Goal: Check status

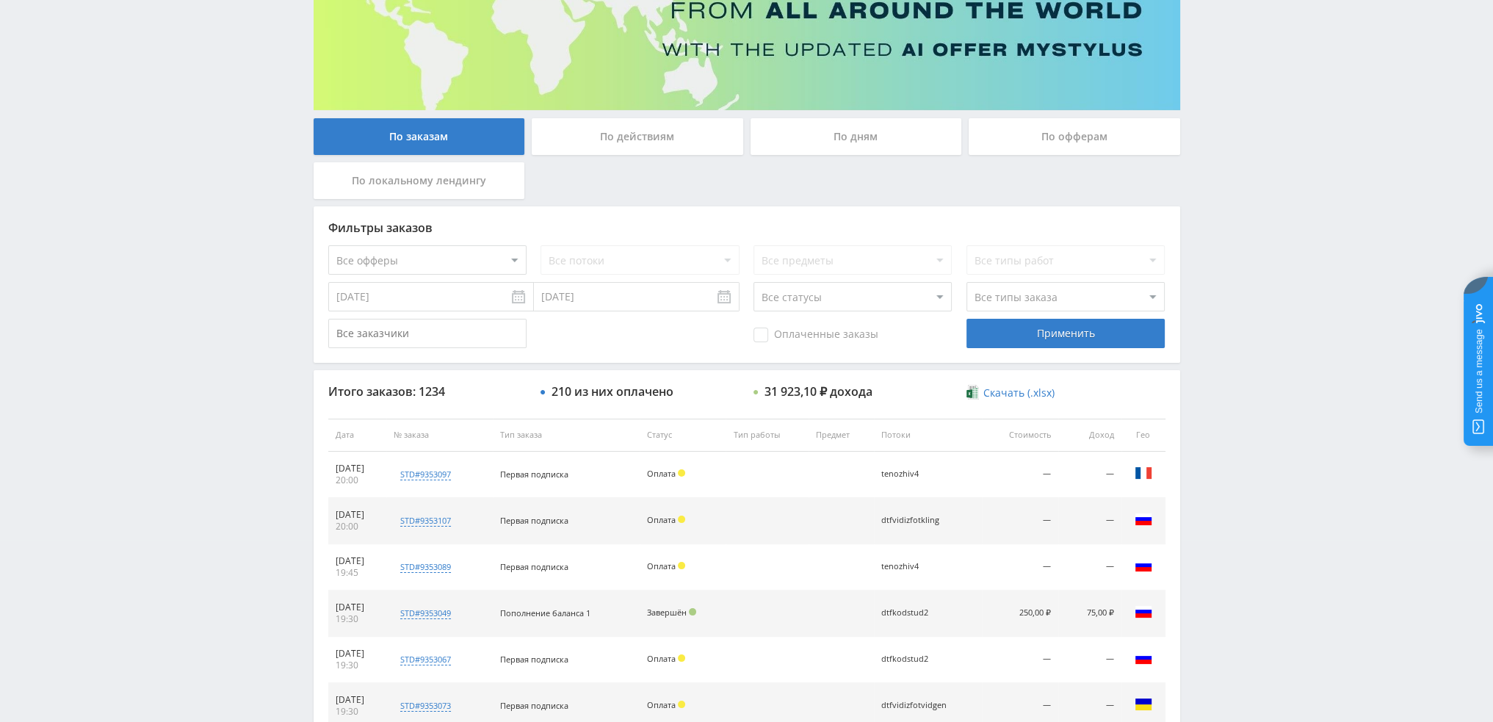
scroll to position [147, 0]
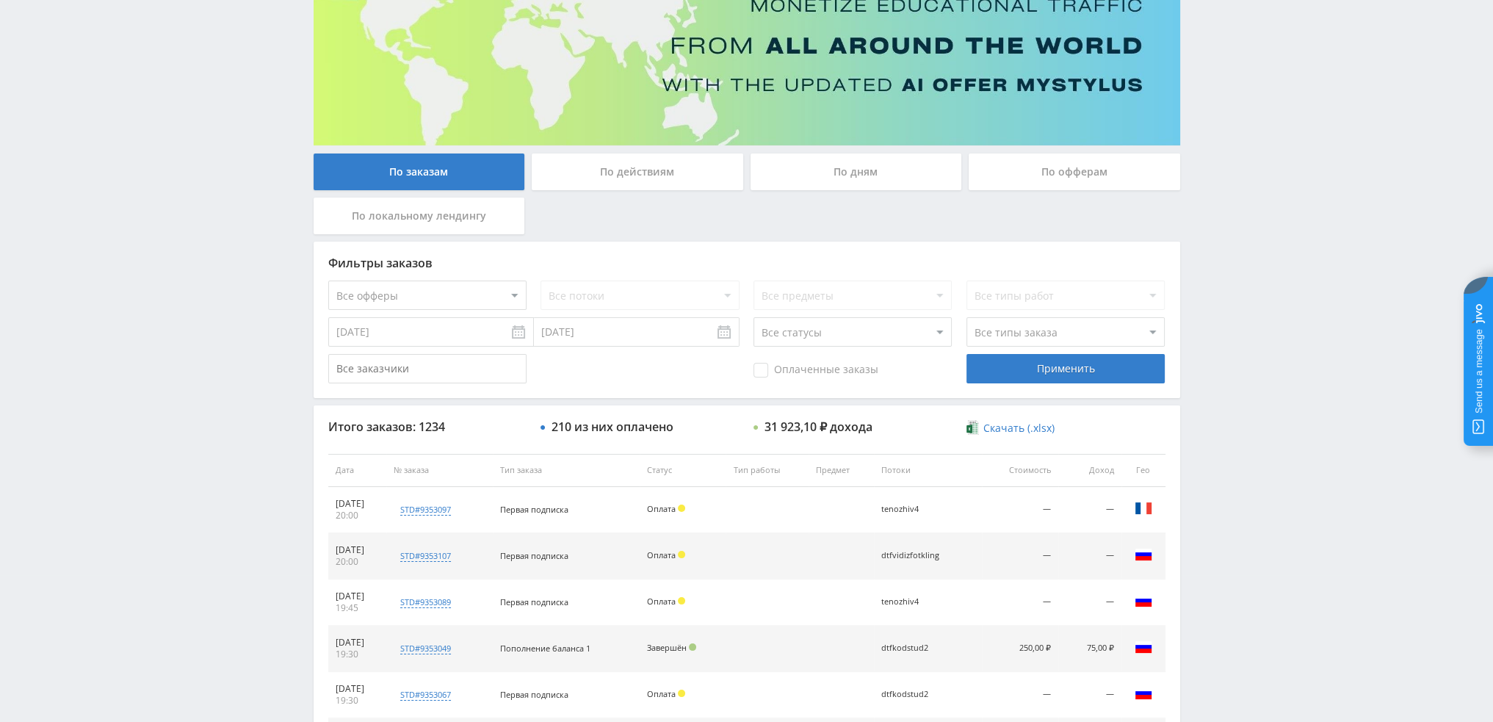
click at [861, 173] on div "По дням" at bounding box center [855, 171] width 211 height 37
click at [0, 0] on input "По дням" at bounding box center [0, 0] width 0 height 0
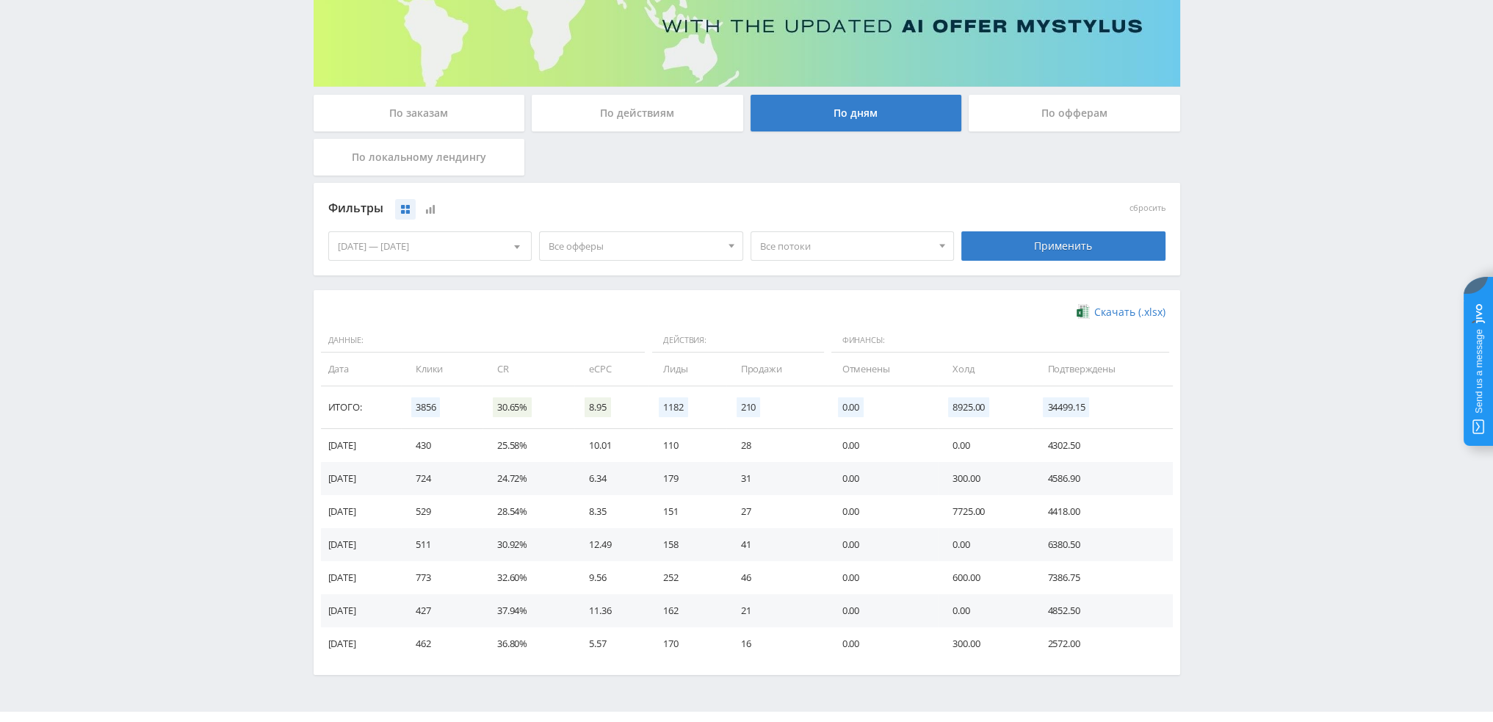
scroll to position [238, 0]
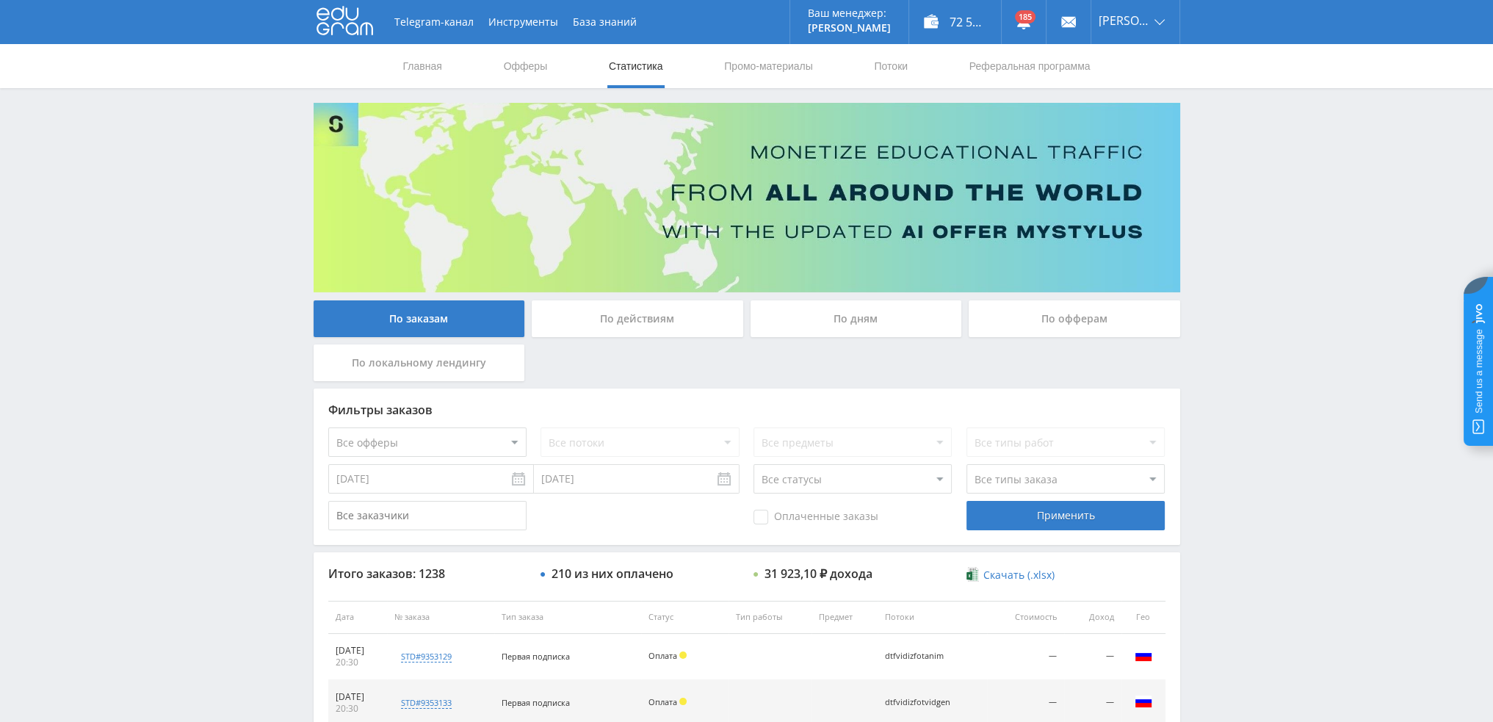
click at [888, 315] on div "По дням" at bounding box center [855, 318] width 211 height 37
click at [0, 0] on input "По дням" at bounding box center [0, 0] width 0 height 0
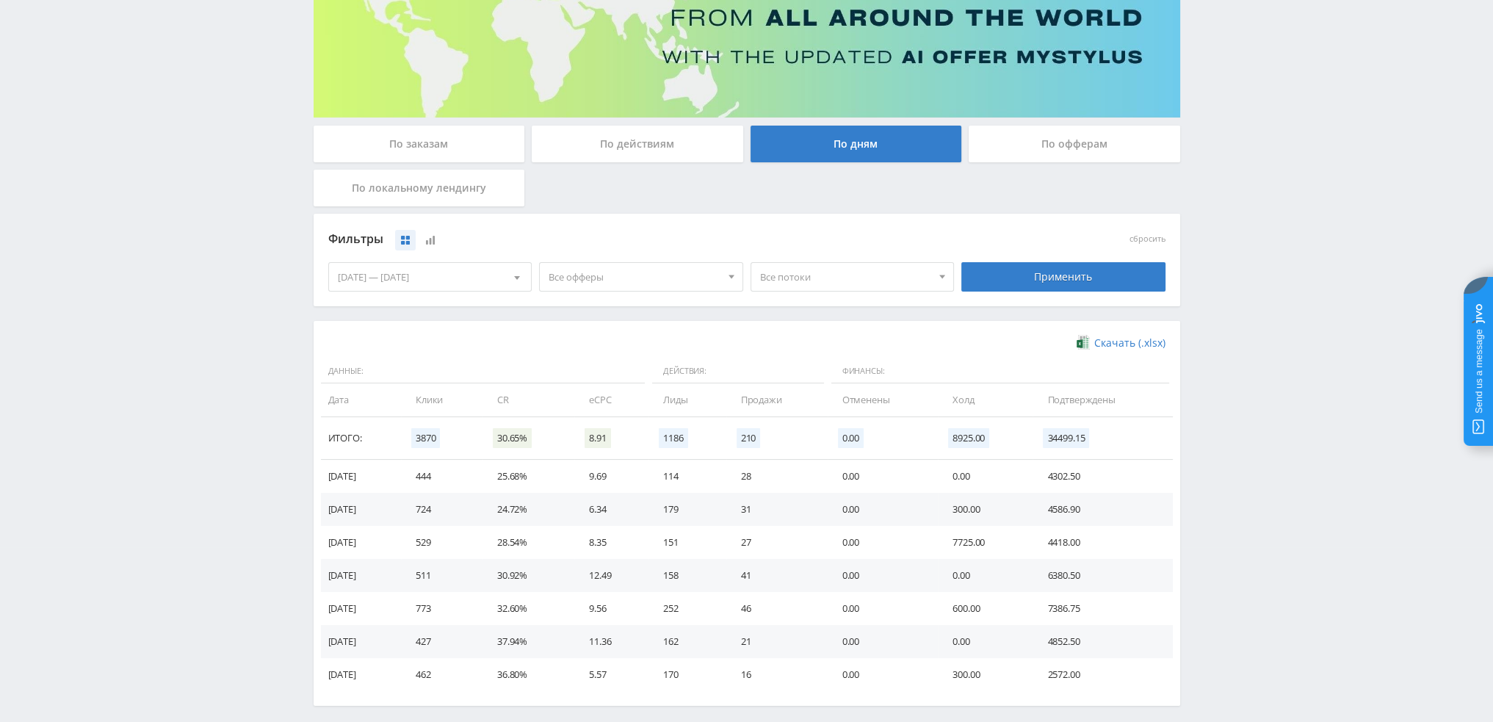
scroll to position [147, 0]
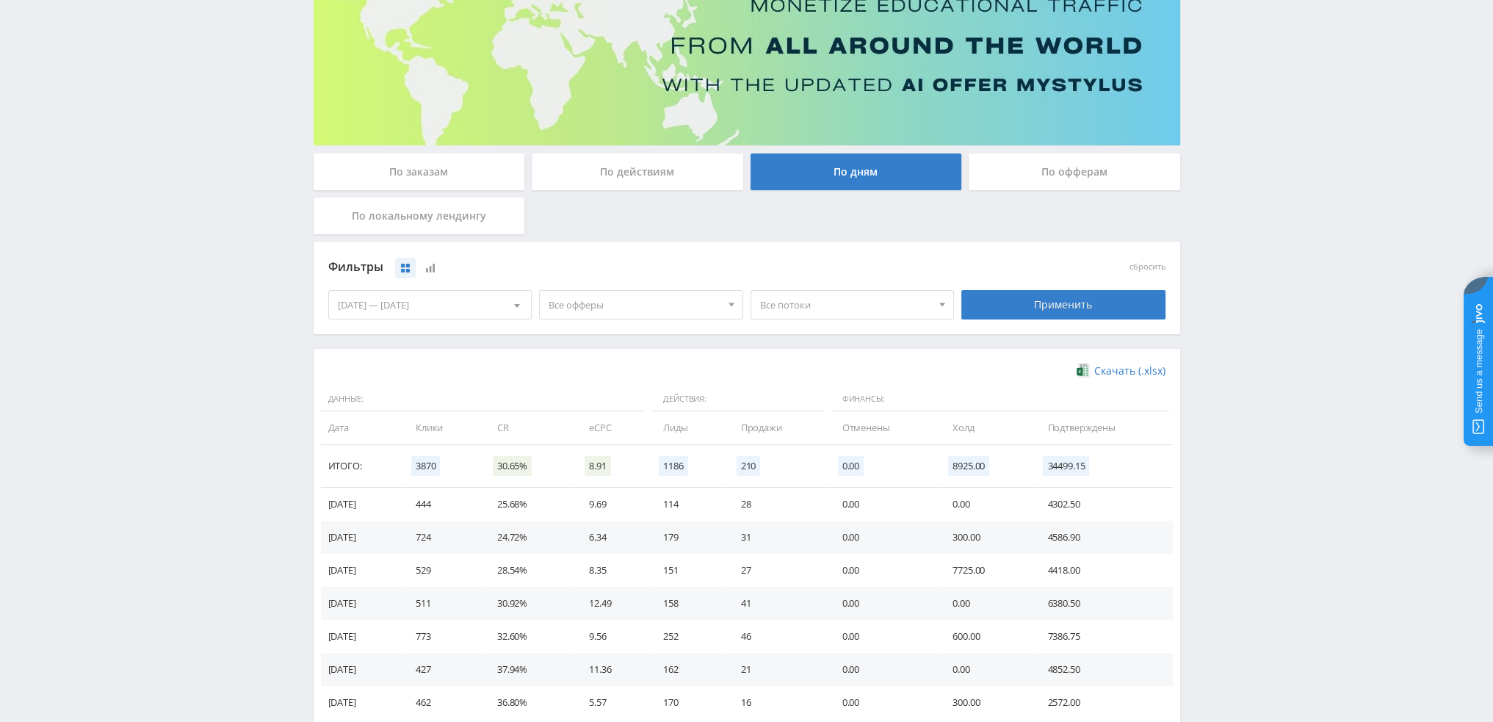
click at [800, 293] on span "Все потоки" at bounding box center [846, 305] width 172 height 28
click at [666, 315] on span "Все офферы" at bounding box center [635, 305] width 172 height 28
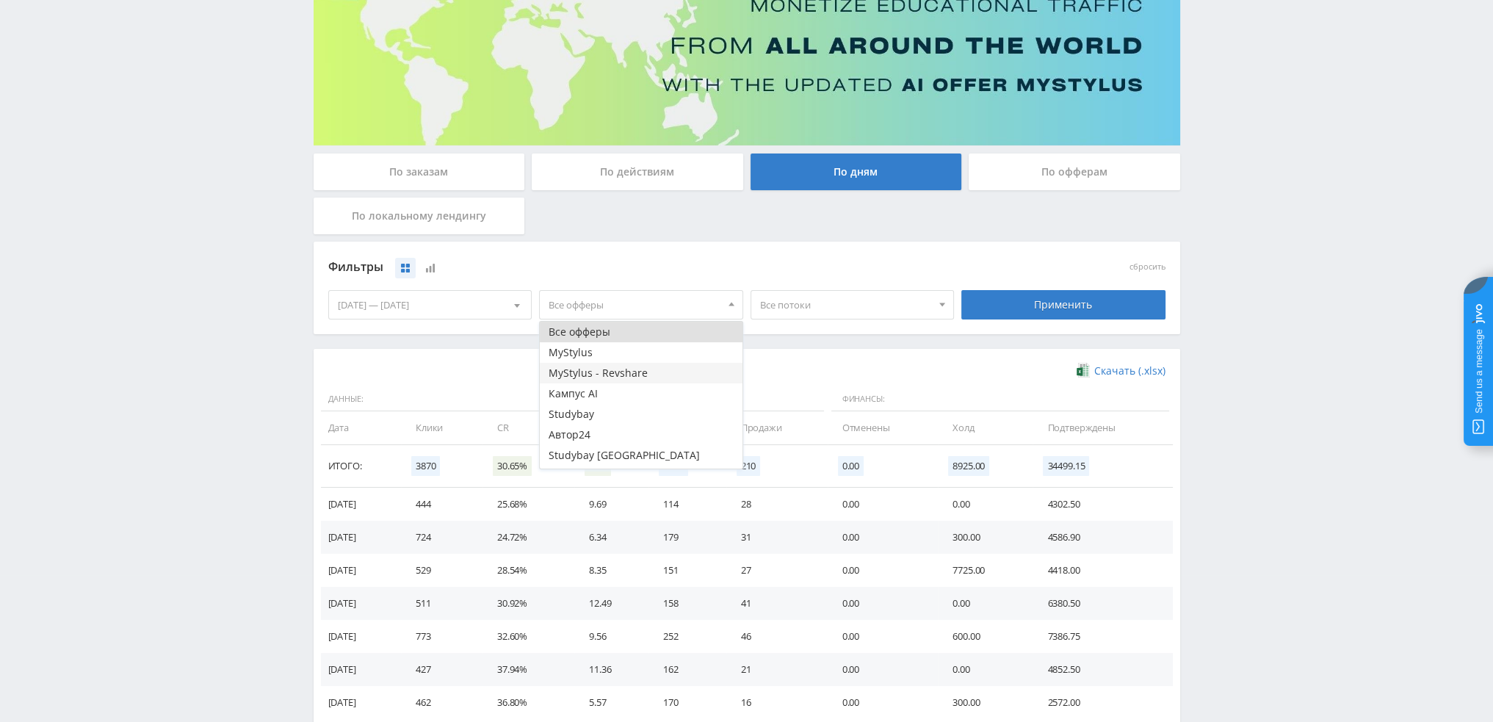
click at [592, 365] on button "MyStylus - Revshare" at bounding box center [641, 373] width 203 height 21
click at [595, 354] on button "MyStylus" at bounding box center [641, 352] width 203 height 21
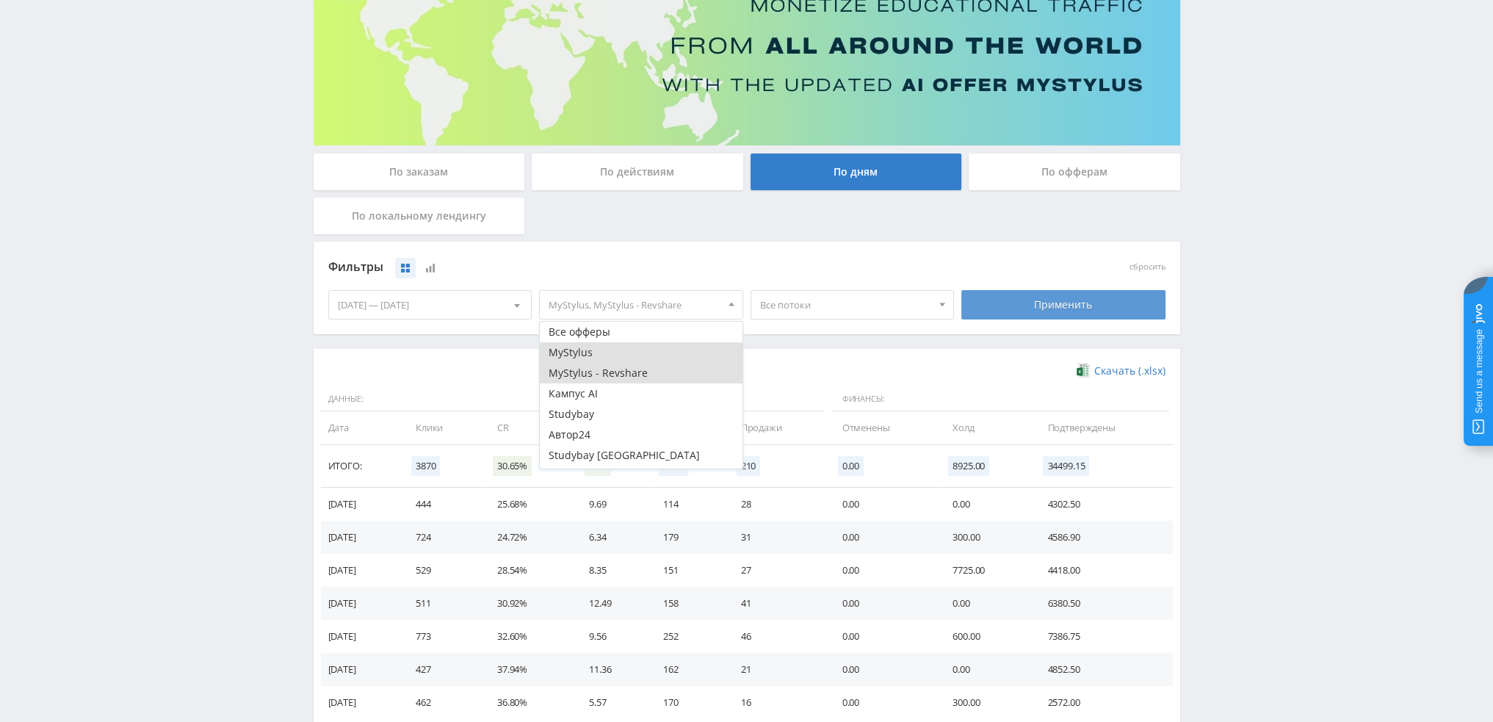
click at [1006, 296] on div "Применить" at bounding box center [1063, 304] width 204 height 29
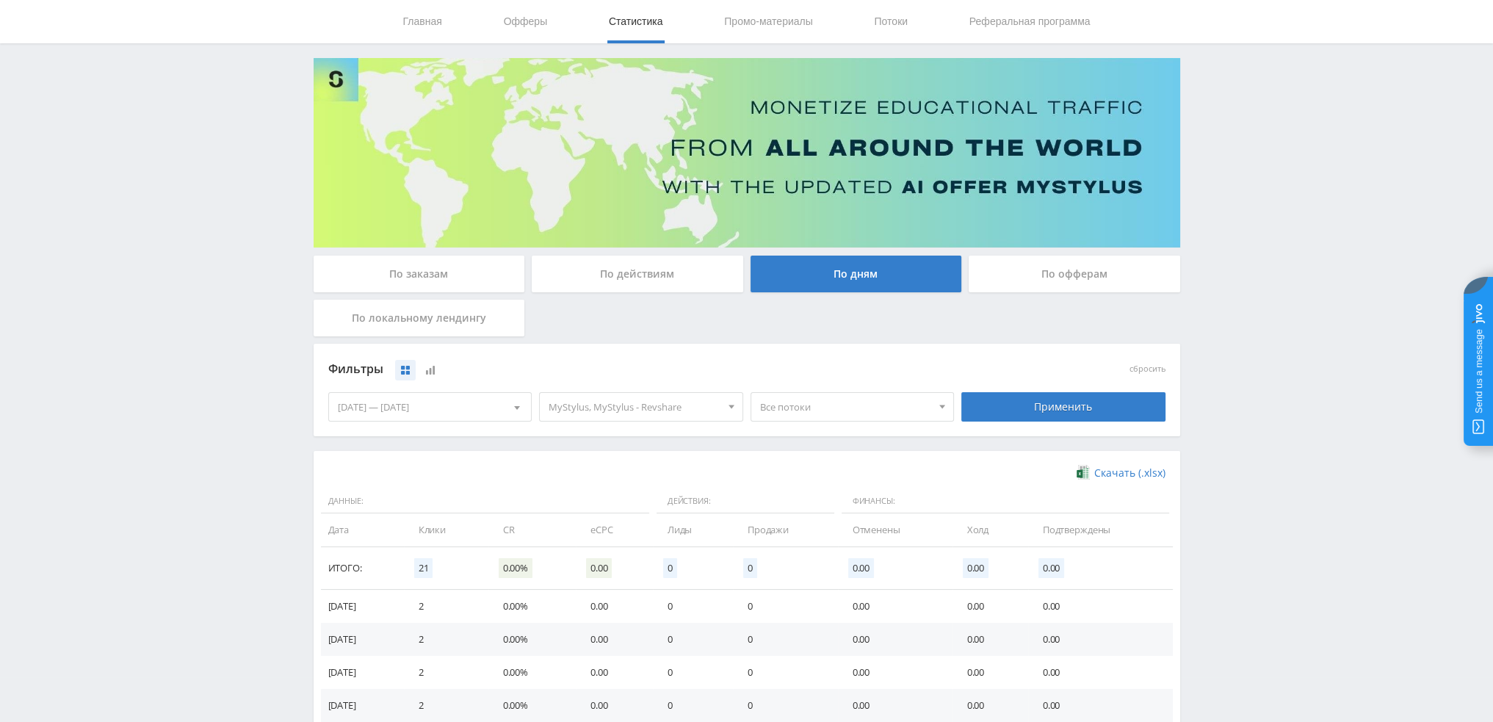
scroll to position [238, 0]
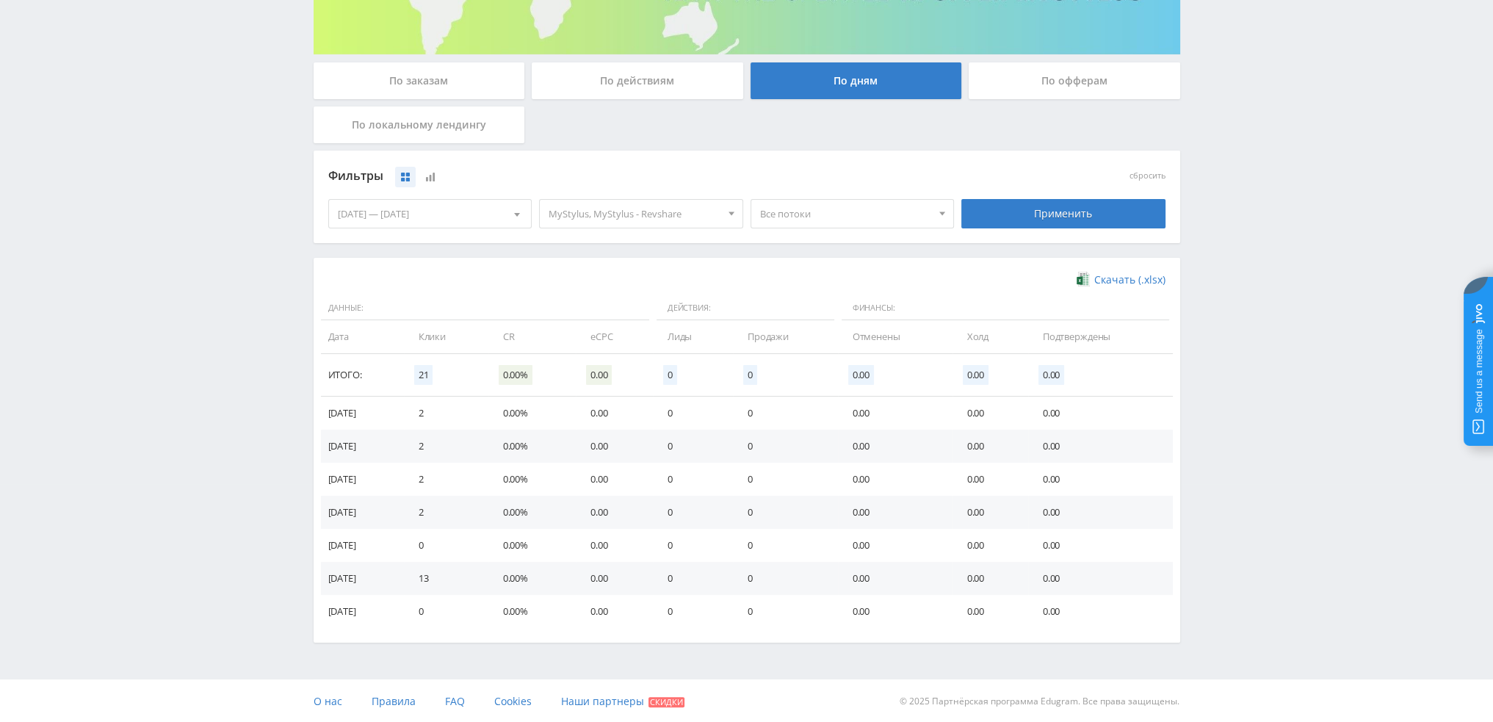
click at [621, 214] on span "MyStylus, MyStylus - Revshare" at bounding box center [635, 214] width 172 height 28
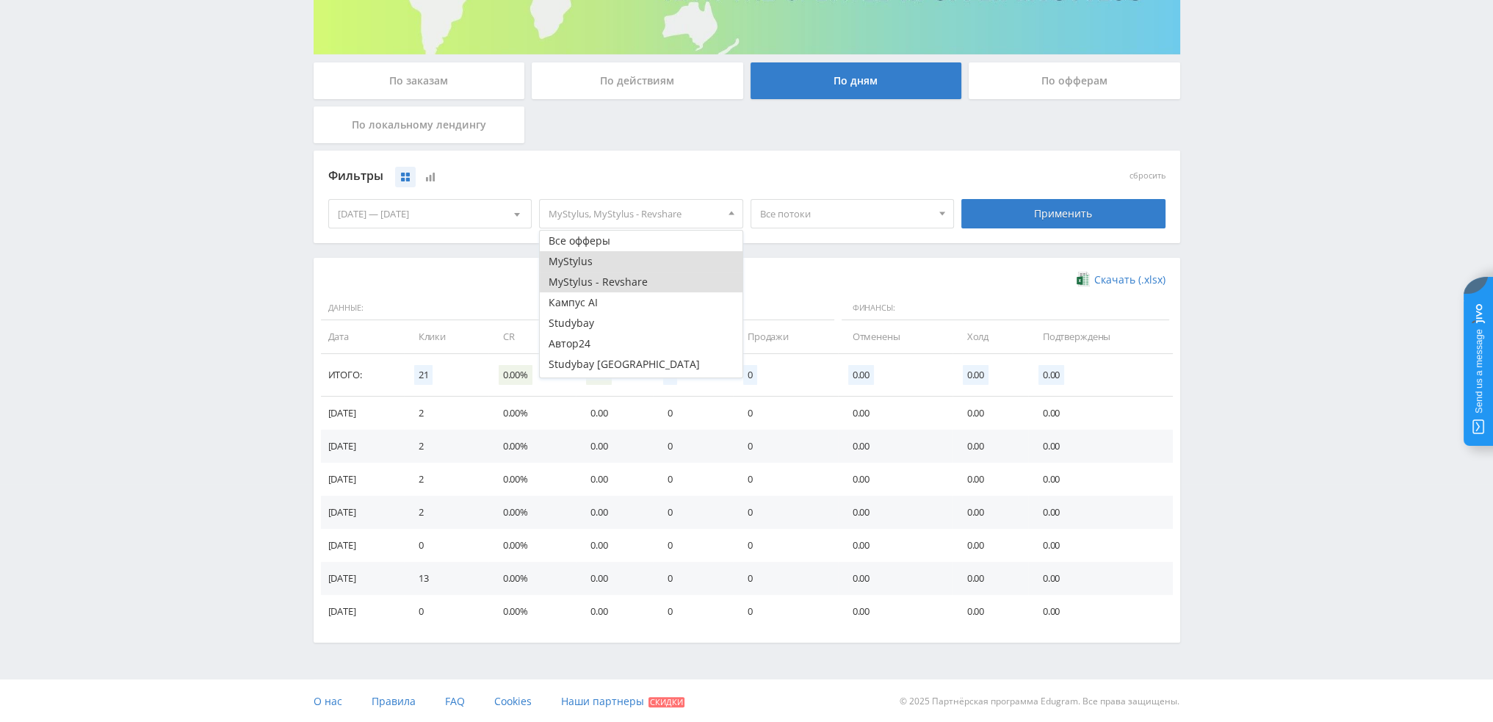
click at [570, 261] on button "MyStylus" at bounding box center [641, 261] width 203 height 21
click at [582, 279] on button "MyStylus - Revshare" at bounding box center [641, 282] width 203 height 21
click at [805, 214] on span "Все потоки" at bounding box center [846, 214] width 172 height 28
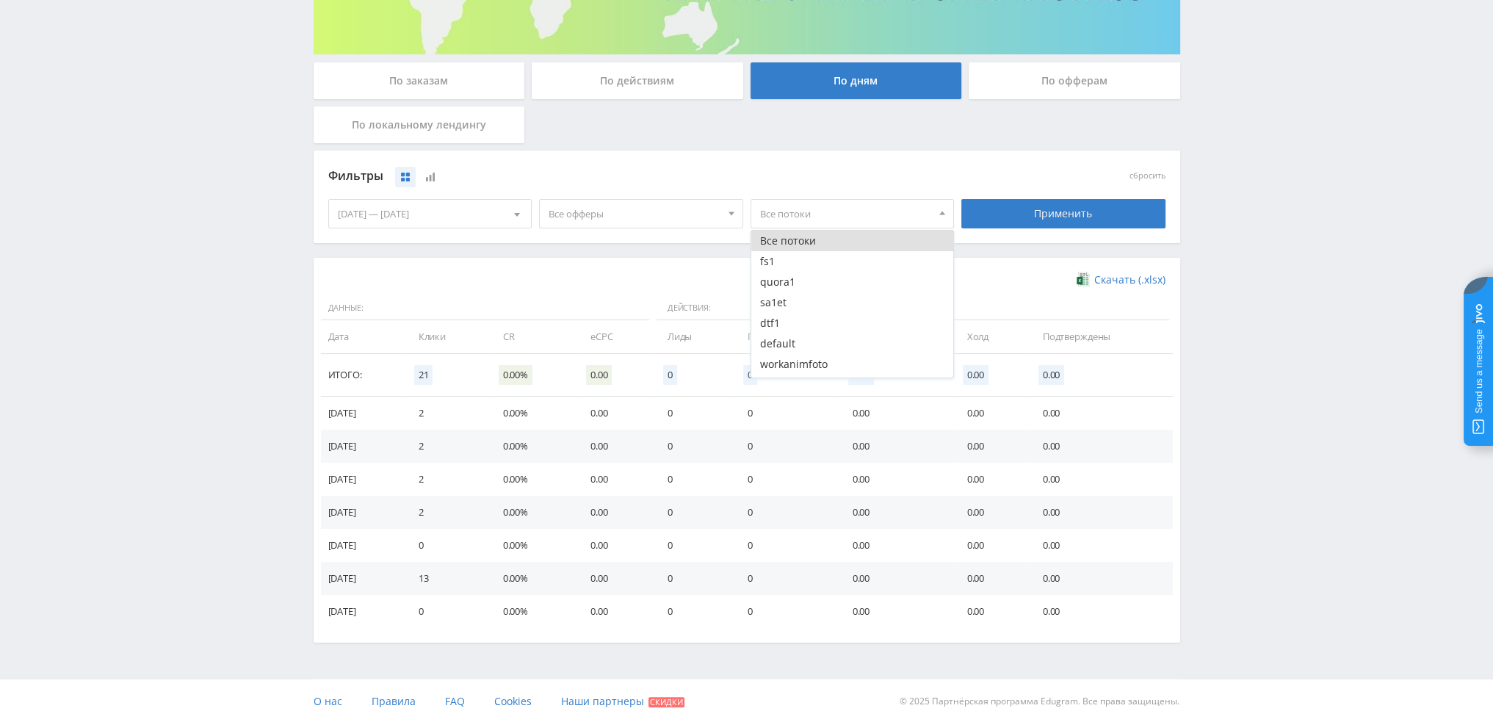
click at [615, 224] on span "Все офферы" at bounding box center [635, 214] width 172 height 28
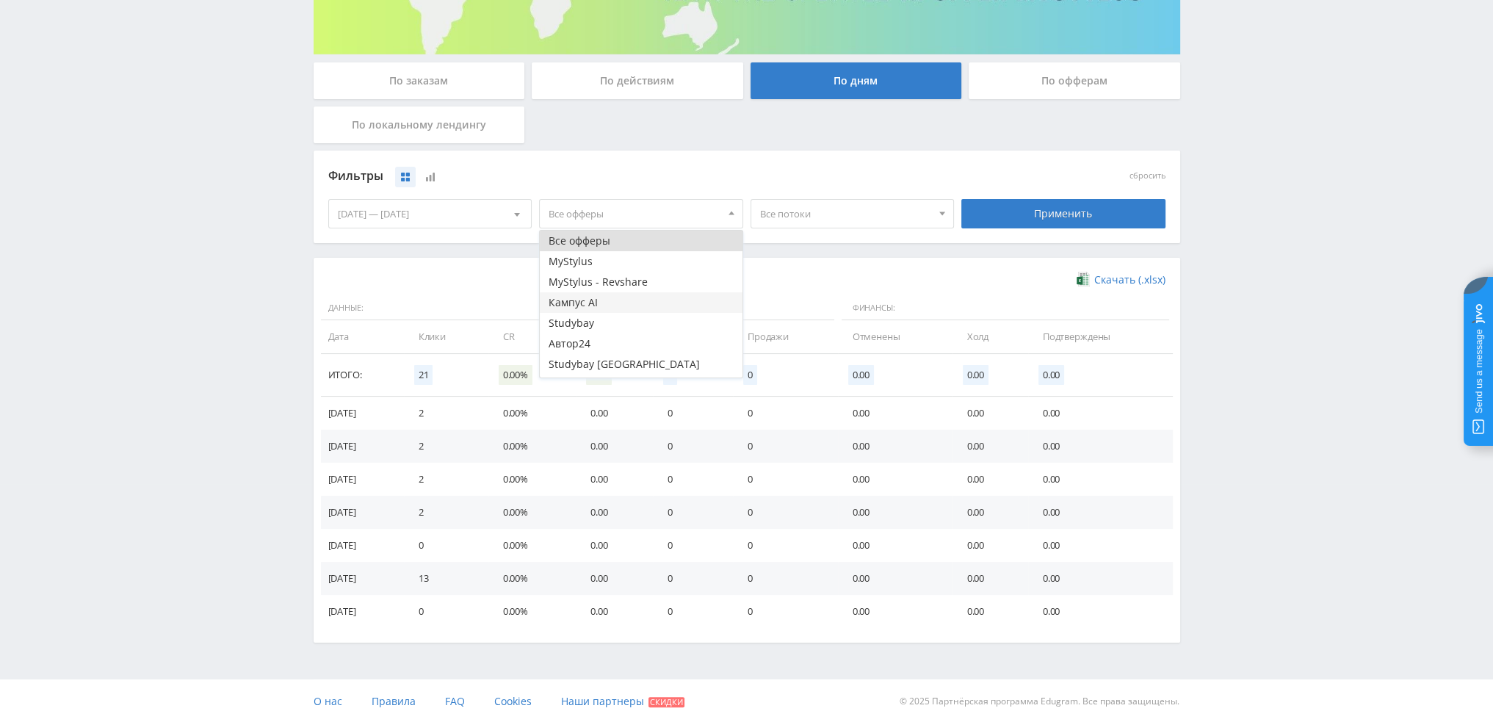
click at [585, 306] on button "Кампус AI" at bounding box center [641, 302] width 203 height 21
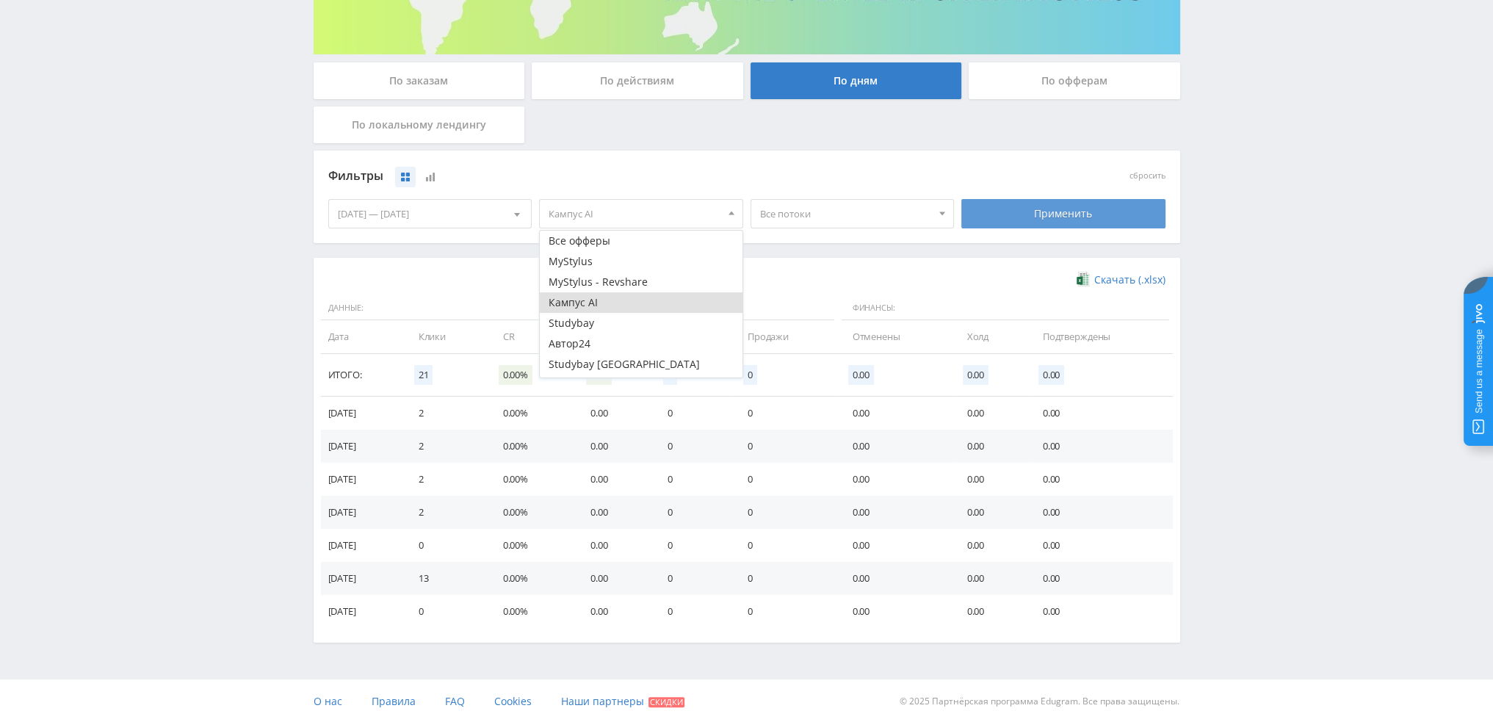
click at [1043, 199] on div "Применить" at bounding box center [1063, 213] width 204 height 29
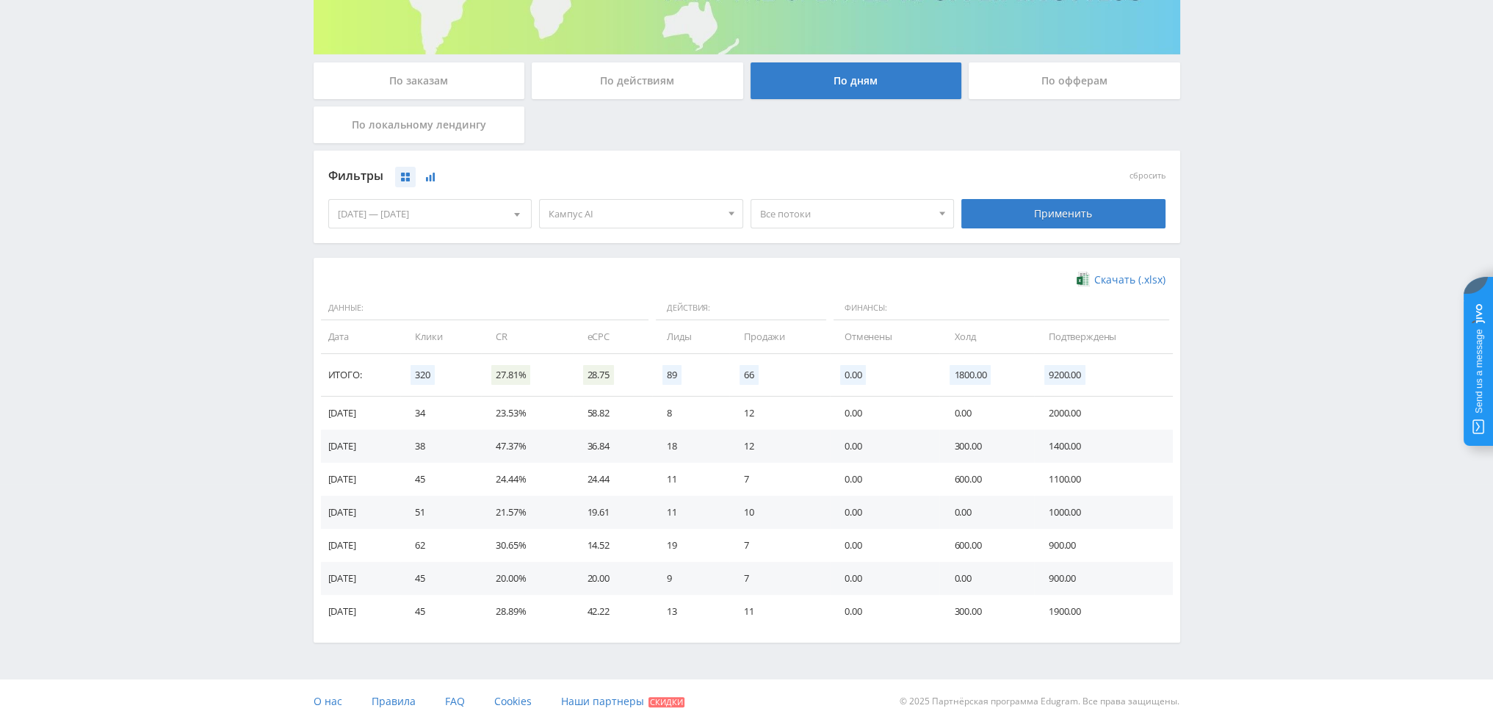
click at [426, 173] on button at bounding box center [430, 177] width 21 height 21
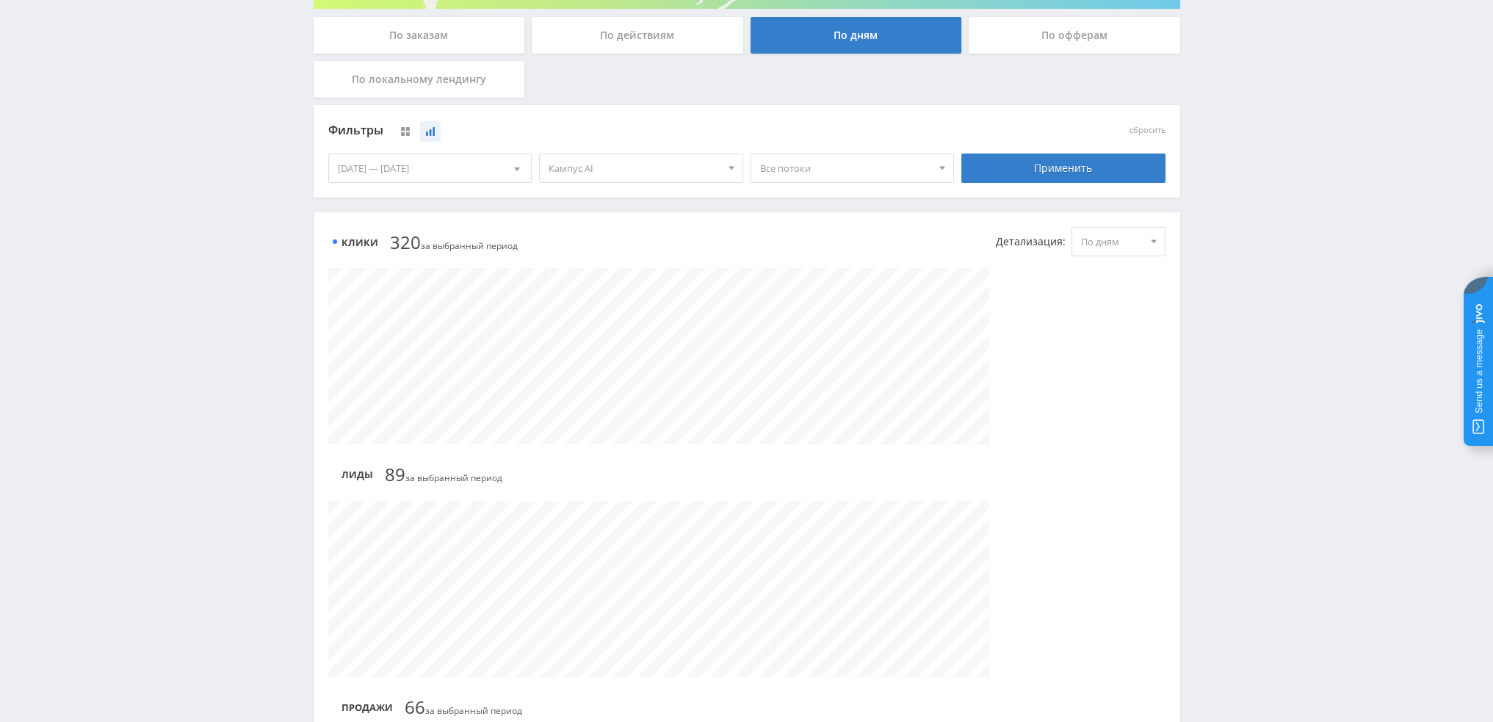
scroll to position [367, 0]
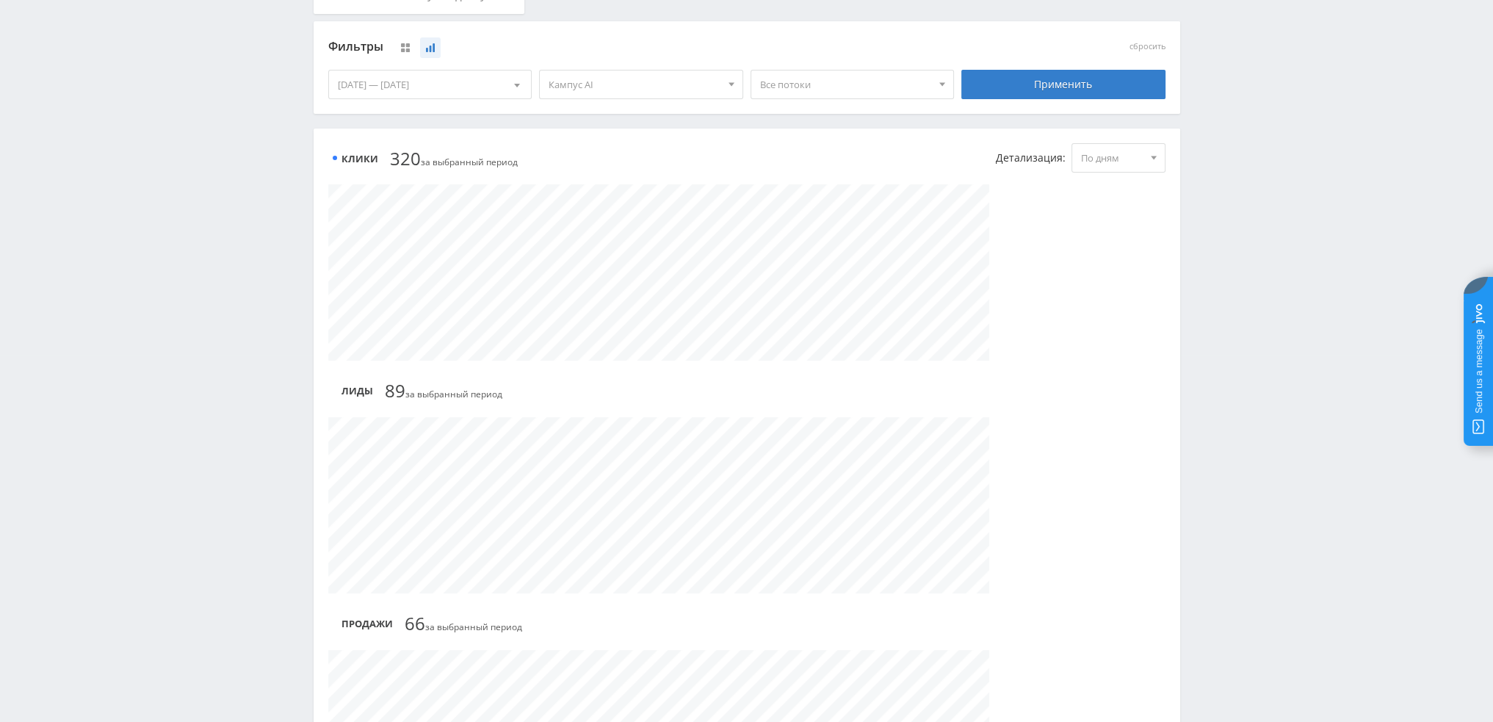
click at [468, 87] on div "[DATE] — [DATE]" at bounding box center [430, 84] width 203 height 28
click at [410, 112] on span "Период" at bounding box center [416, 115] width 35 height 29
click at [382, 230] on button "6 месяцев" at bounding box center [430, 228] width 203 height 20
click at [1074, 82] on div "Применить" at bounding box center [1063, 84] width 204 height 29
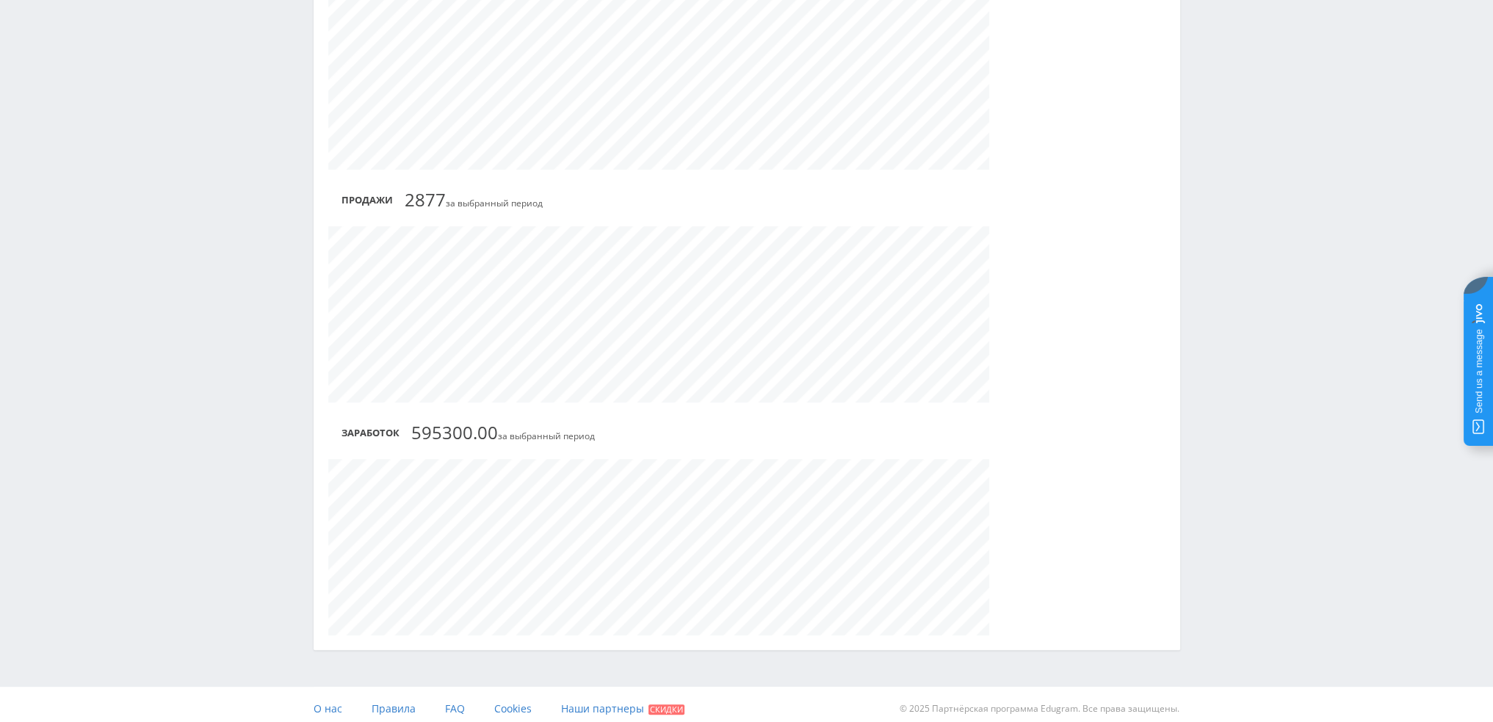
scroll to position [799, 0]
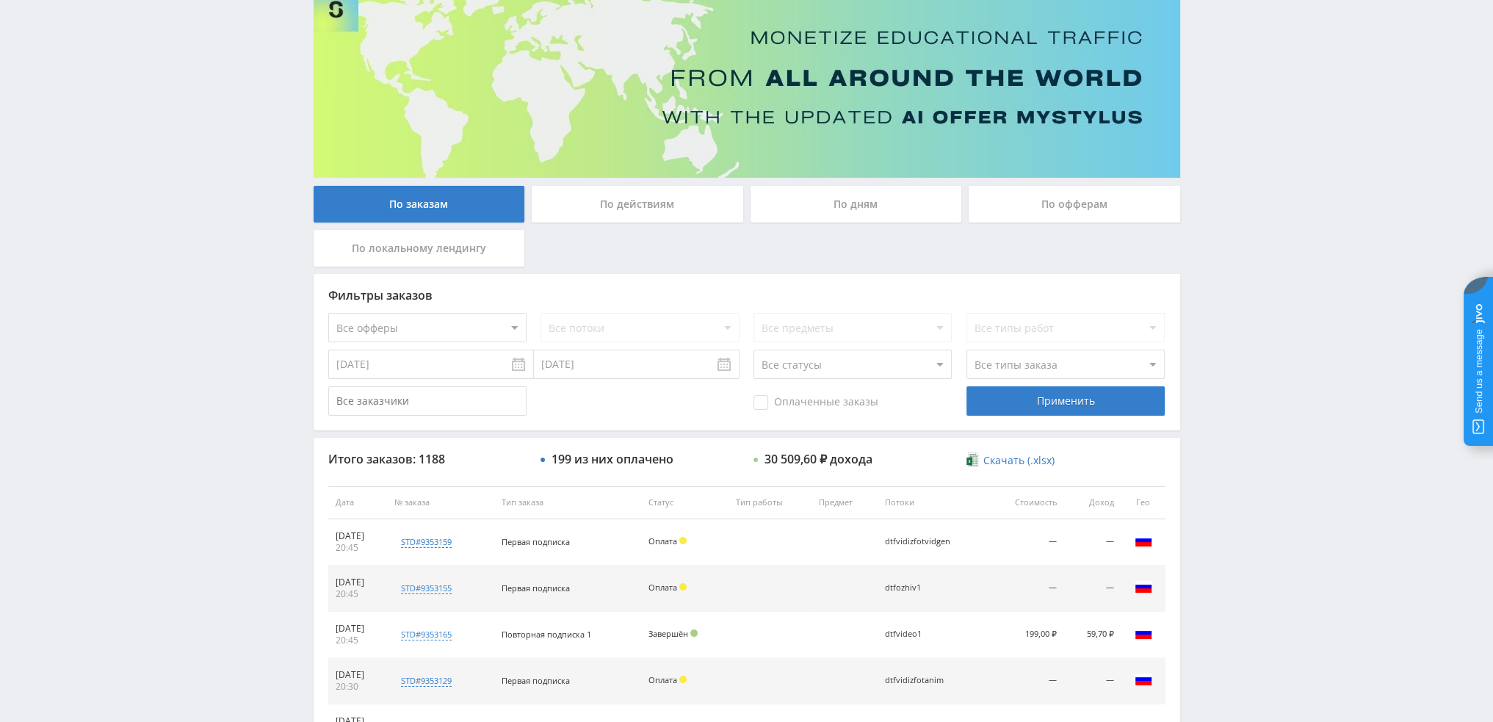
scroll to position [73, 0]
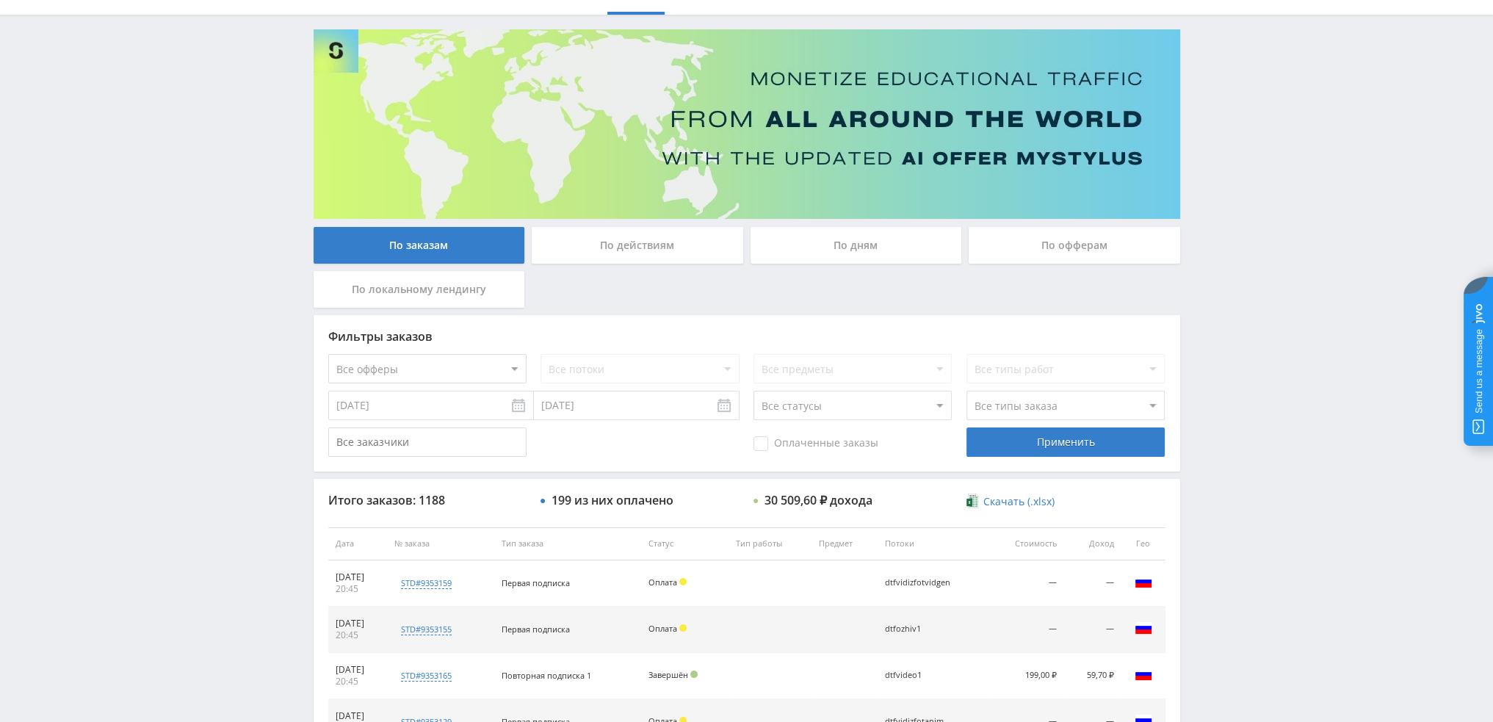
click at [805, 246] on div "По дням" at bounding box center [855, 245] width 211 height 37
click at [0, 0] on input "По дням" at bounding box center [0, 0] width 0 height 0
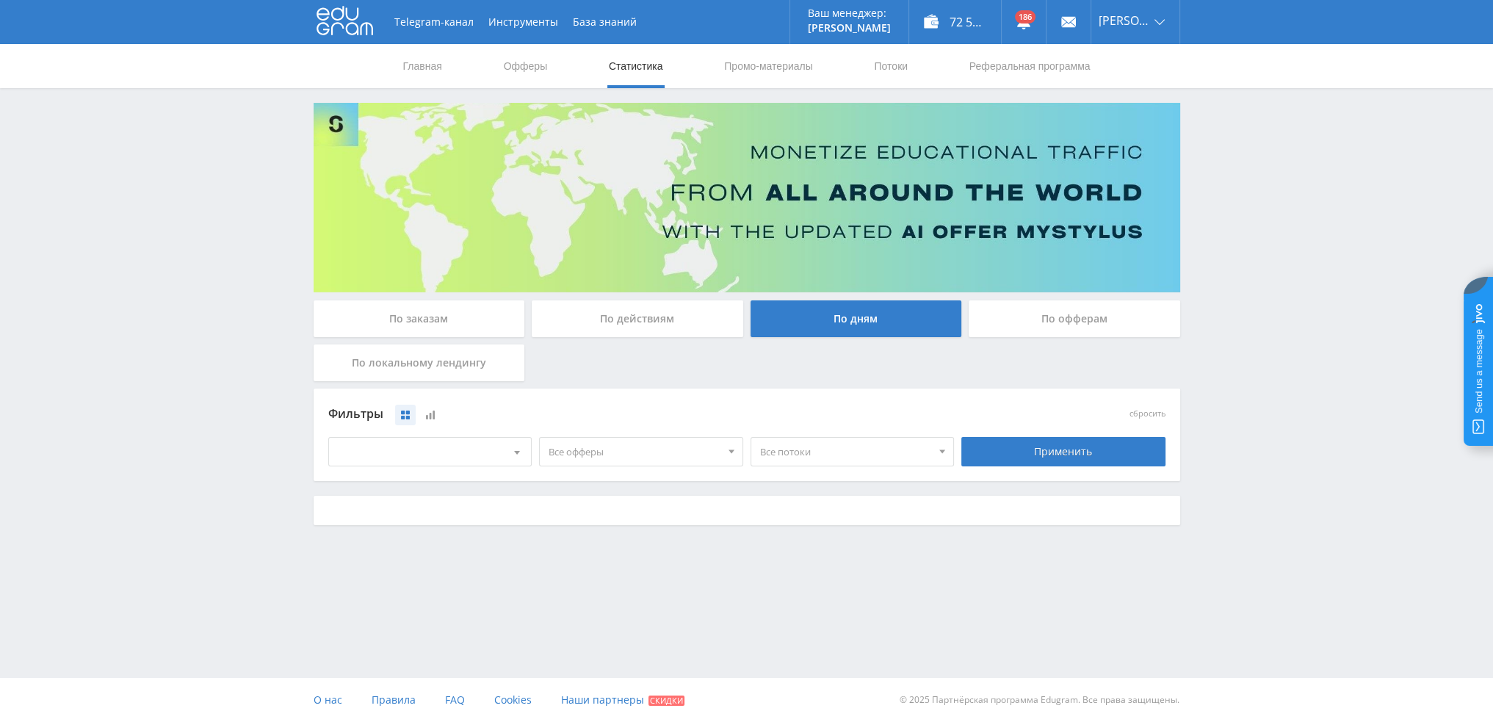
scroll to position [0, 0]
